Goal: Task Accomplishment & Management: Complete application form

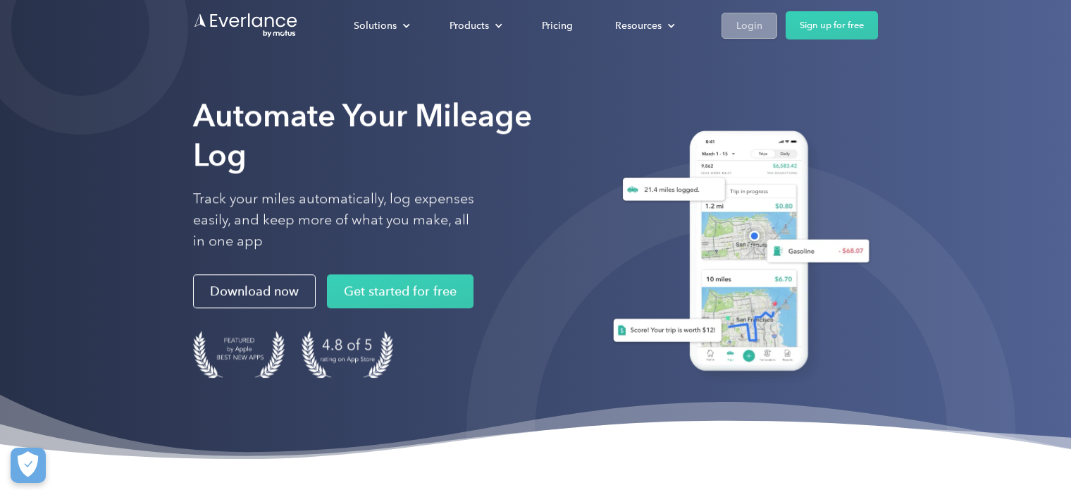
click at [755, 23] on div "Login" at bounding box center [750, 25] width 26 height 18
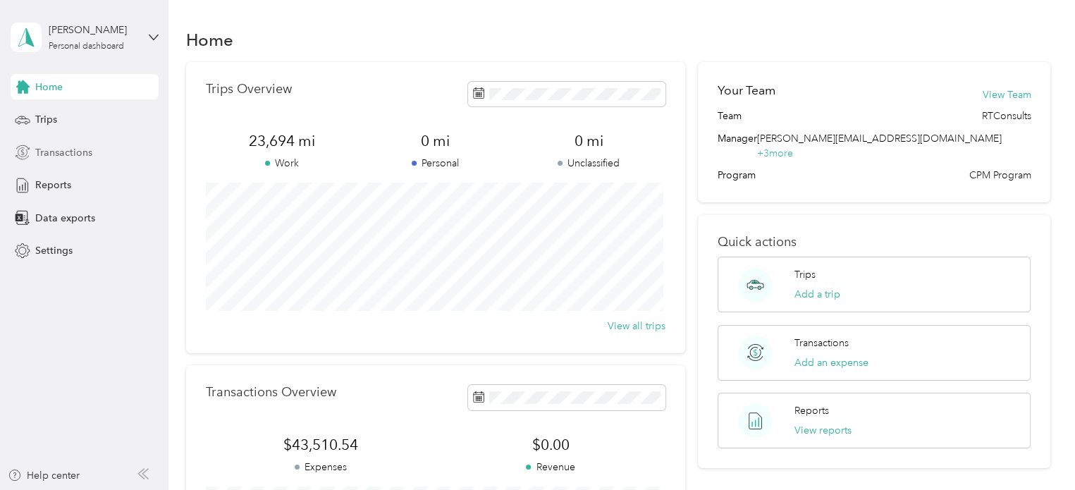
click at [59, 147] on span "Transactions" at bounding box center [63, 152] width 57 height 15
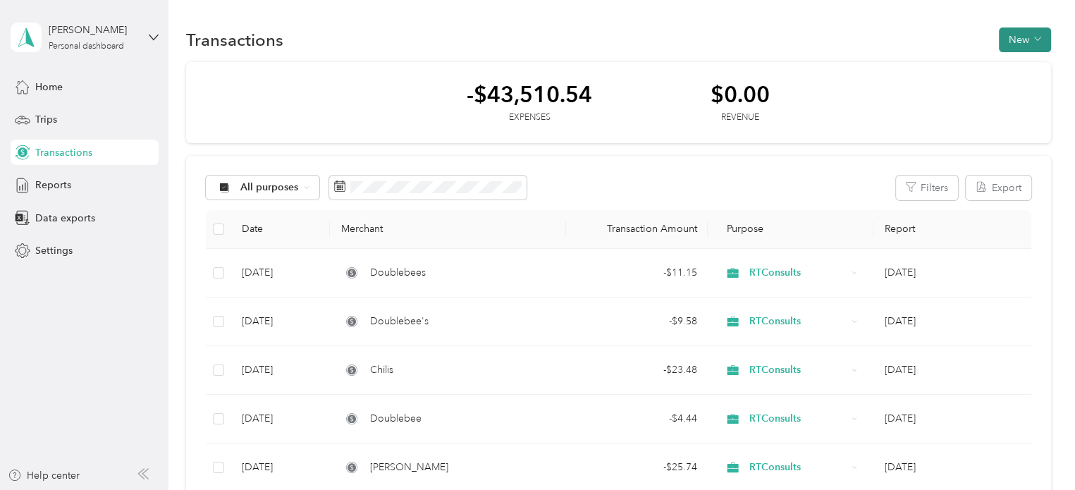
click at [1024, 36] on button "New" at bounding box center [1025, 39] width 52 height 25
click at [1017, 60] on span "Expense" at bounding box center [1018, 66] width 38 height 15
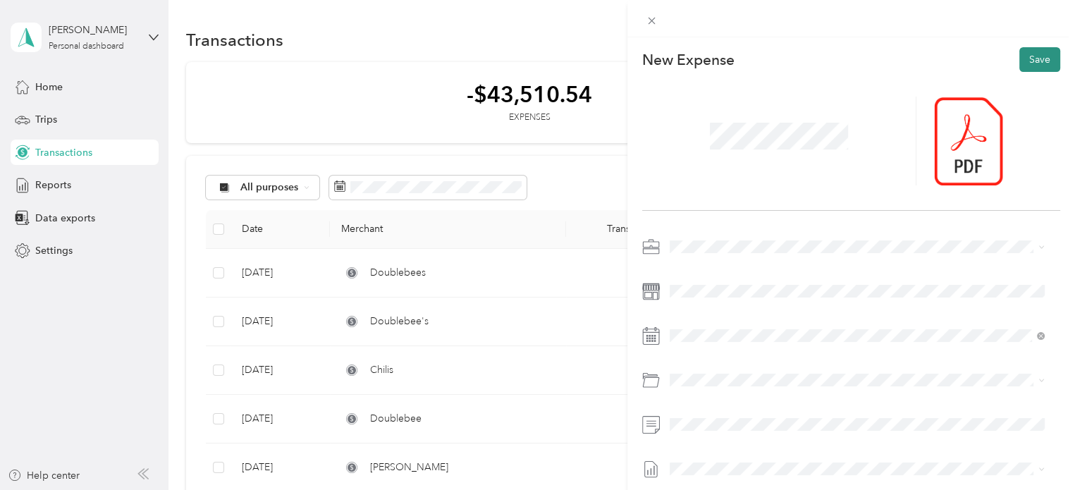
click at [1034, 51] on button "Save" at bounding box center [1039, 59] width 41 height 25
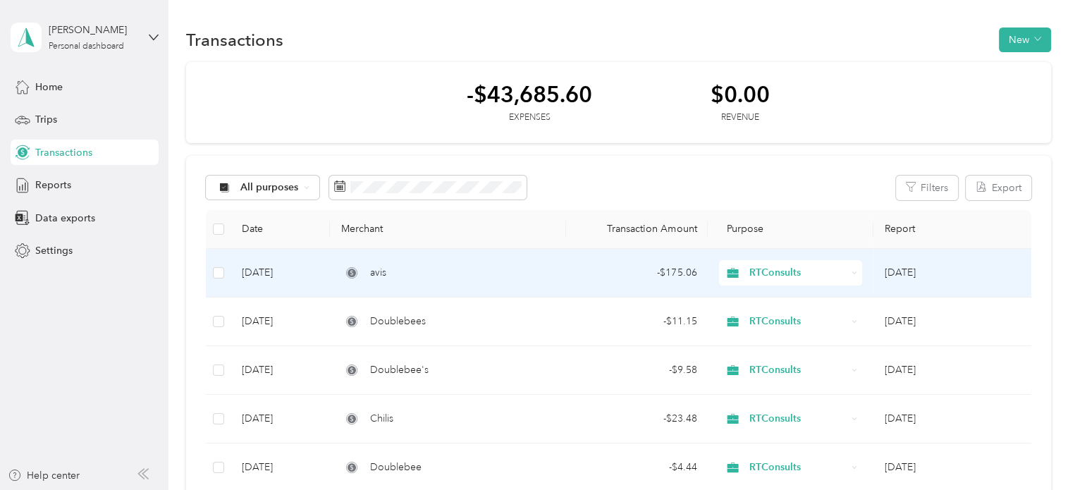
click at [438, 271] on div "avis" at bounding box center [448, 273] width 214 height 16
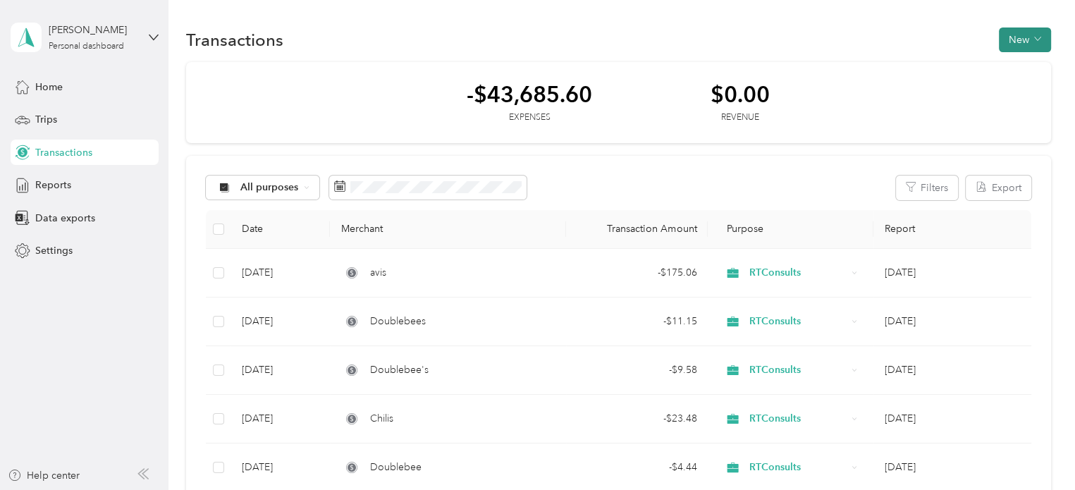
click at [1014, 44] on button "New" at bounding box center [1025, 39] width 52 height 25
drag, startPoint x: 999, startPoint y: 79, endPoint x: 1003, endPoint y: 65, distance: 14.7
click at [1003, 66] on ol "Expense Revenue" at bounding box center [1010, 78] width 73 height 49
click at [1003, 64] on span "Expense" at bounding box center [1018, 58] width 38 height 15
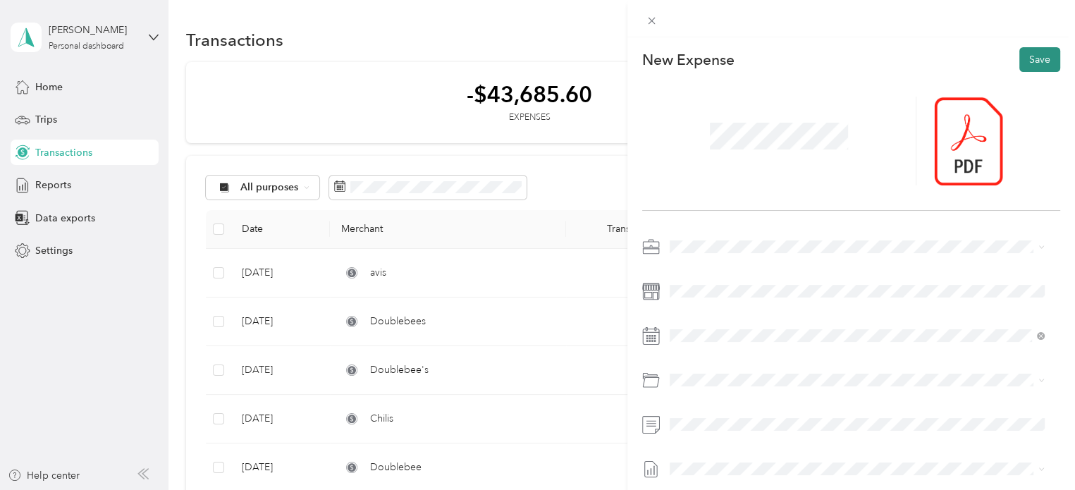
click at [1031, 61] on button "Save" at bounding box center [1039, 59] width 41 height 25
